Goal: Task Accomplishment & Management: Complete application form

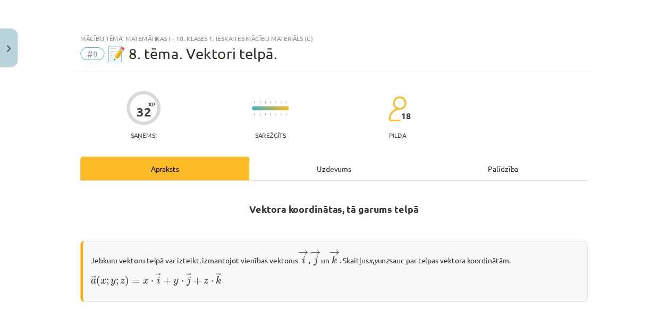
scroll to position [1043, 0]
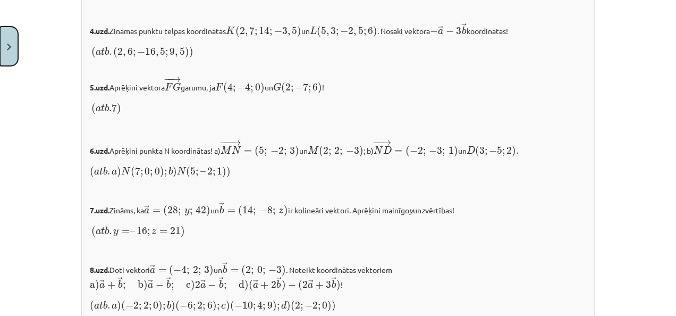
click at [7, 51] on button "Close" at bounding box center [9, 46] width 18 height 39
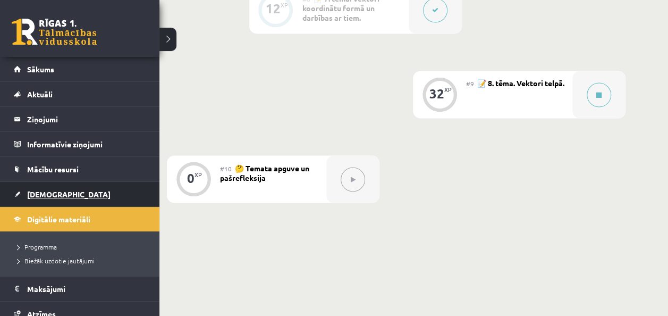
click at [41, 201] on link "[DEMOGRAPHIC_DATA]" at bounding box center [80, 194] width 132 height 24
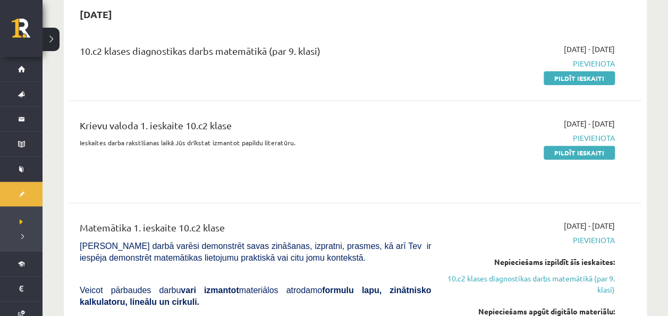
scroll to position [99, 0]
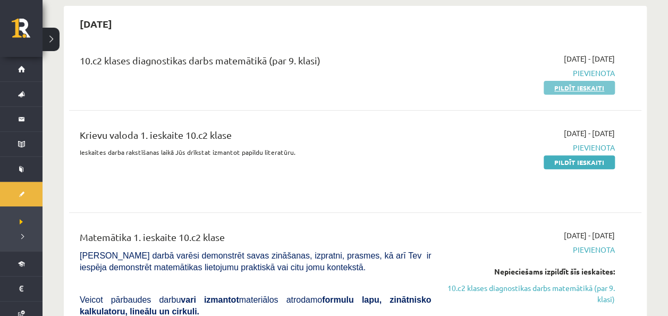
click at [601, 91] on link "Pildīt ieskaiti" at bounding box center [578, 88] width 71 height 14
click at [555, 159] on link "Pildīt ieskaiti" at bounding box center [578, 162] width 71 height 14
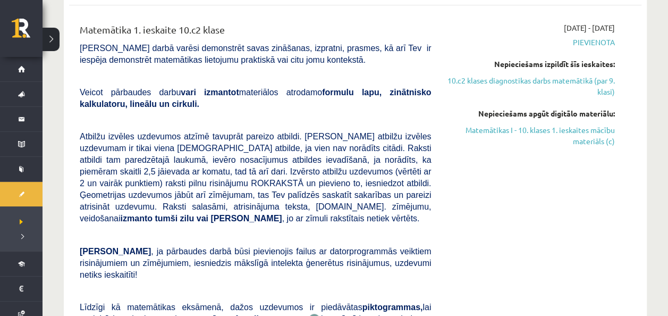
scroll to position [0, 0]
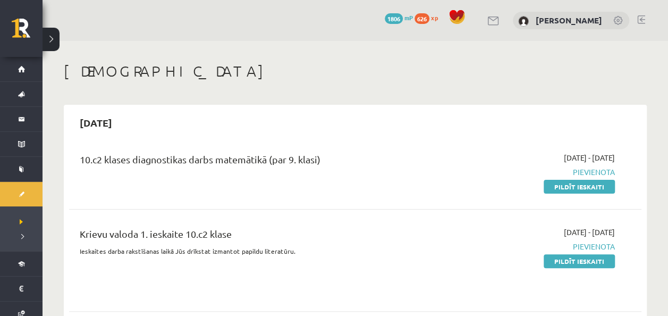
click at [657, 5] on div "0 Dāvanas 1806 mP 626 xp [PERSON_NAME]" at bounding box center [354, 20] width 625 height 41
drag, startPoint x: 657, startPoint y: 5, endPoint x: 647, endPoint y: 8, distance: 10.6
click at [647, 8] on div "0 Dāvanas 1806 mP 626 xp [PERSON_NAME]" at bounding box center [354, 20] width 625 height 41
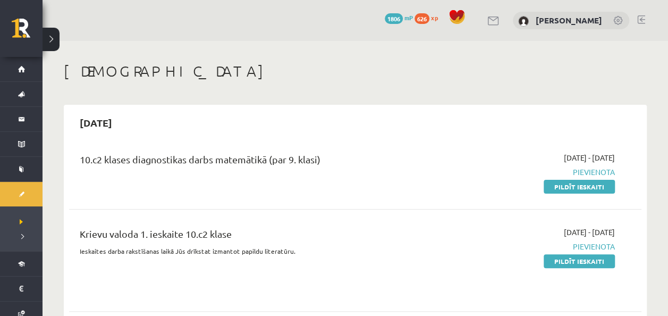
drag, startPoint x: 480, startPoint y: 105, endPoint x: 428, endPoint y: 94, distance: 53.2
